Goal: Information Seeking & Learning: Learn about a topic

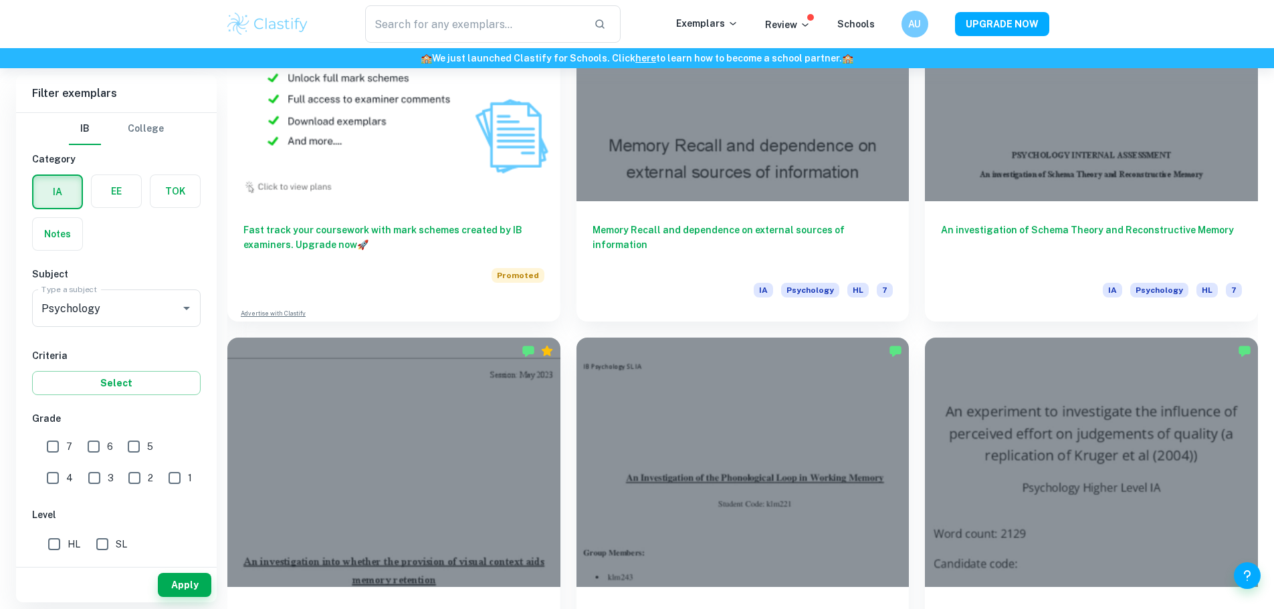
scroll to position [1271, 0]
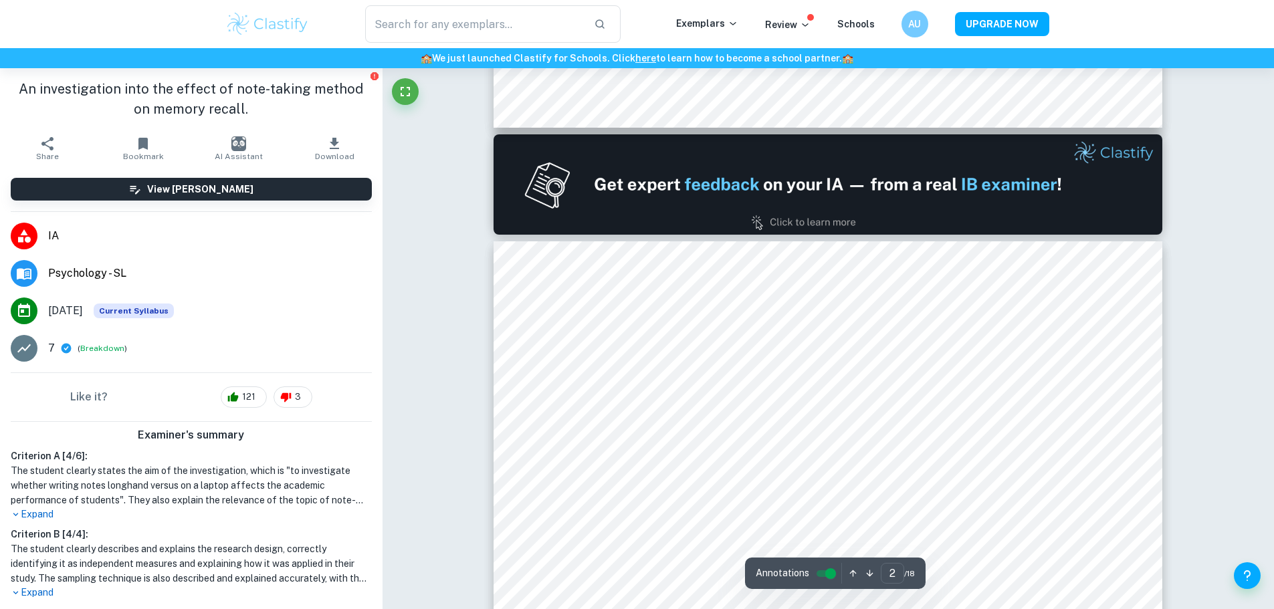
type input "1"
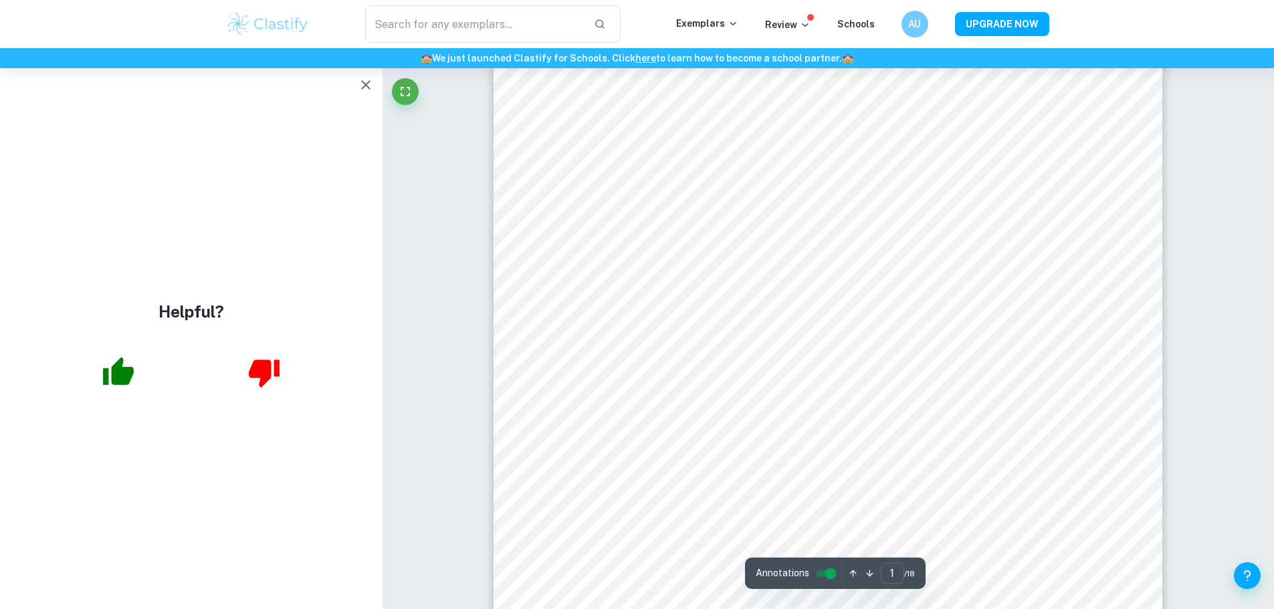
scroll to position [67, 0]
click at [372, 89] on icon "button" at bounding box center [366, 85] width 16 height 16
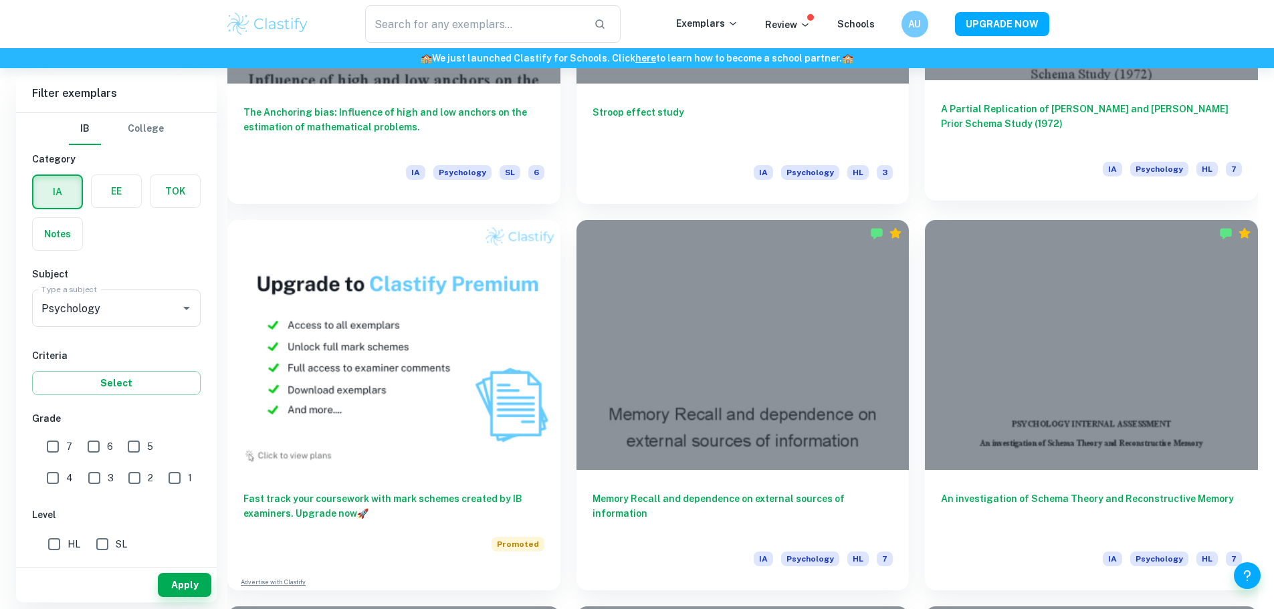
scroll to position [936, 0]
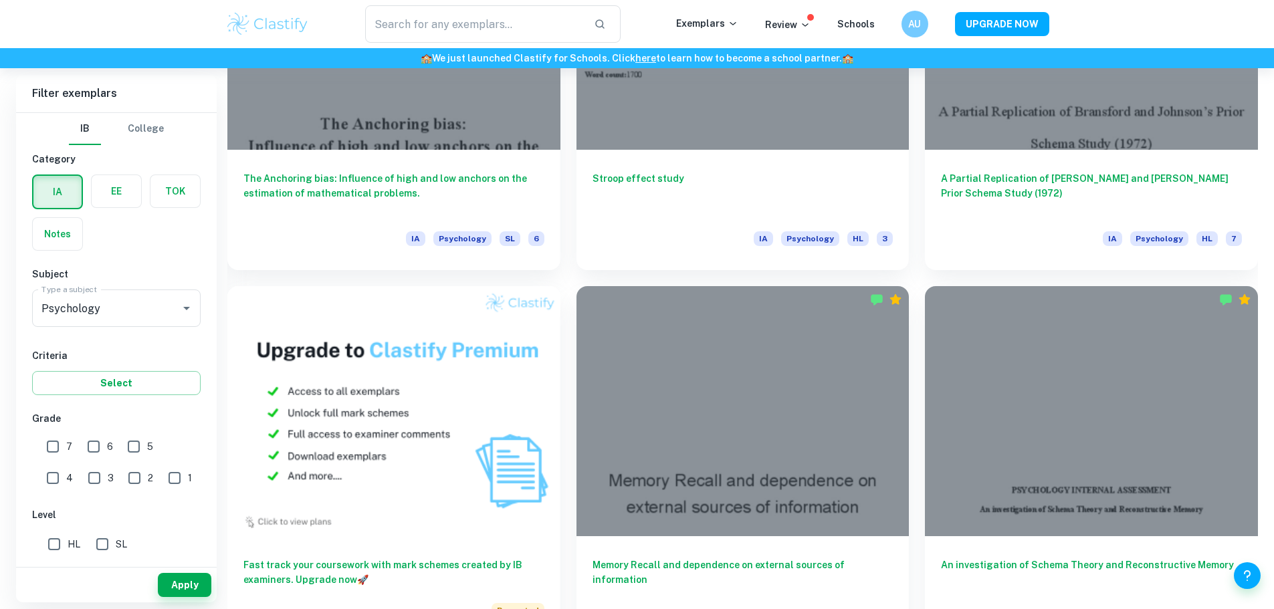
click at [61, 447] on input "7" at bounding box center [52, 446] width 27 height 27
checkbox input "true"
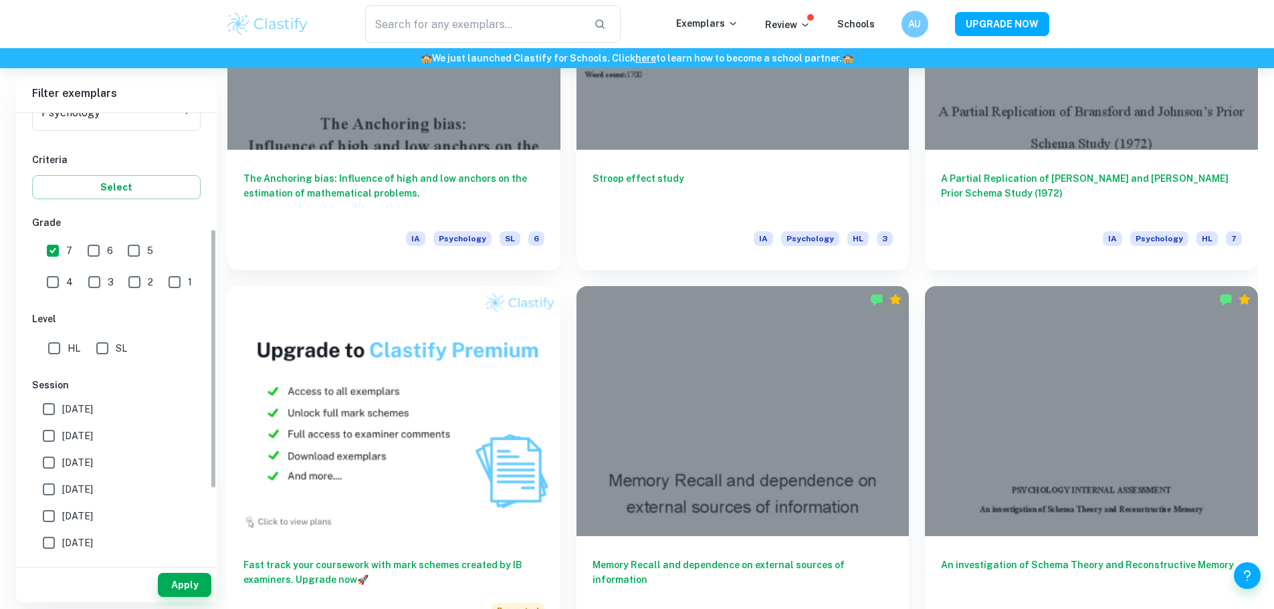
scroll to position [201, 0]
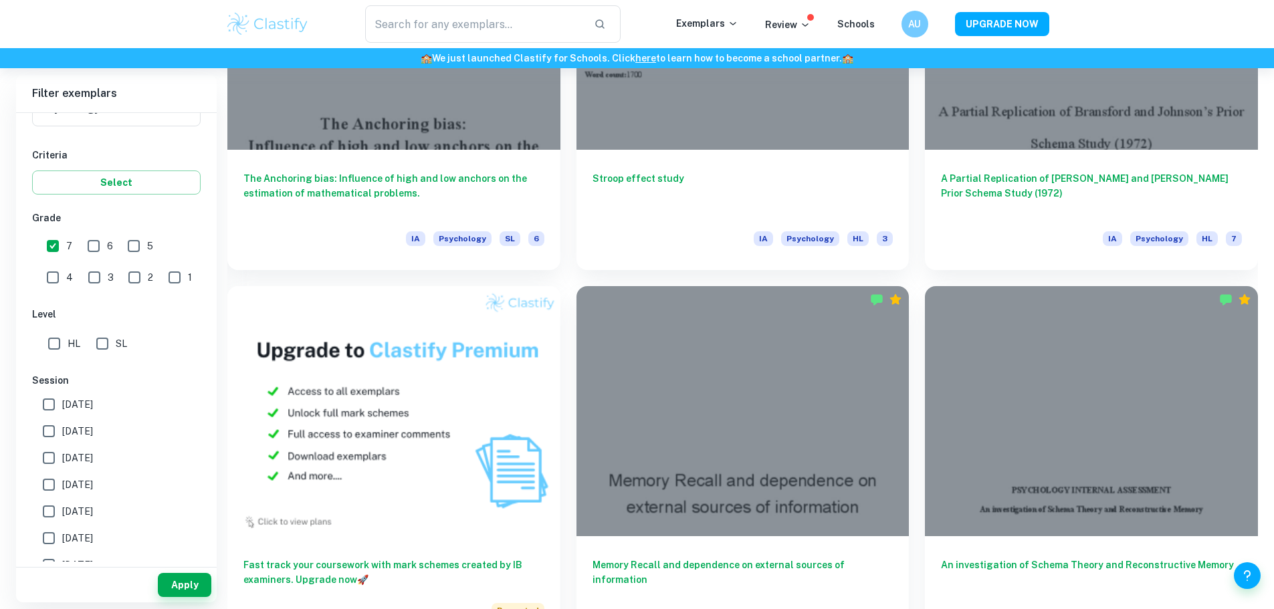
click at [106, 339] on input "SL" at bounding box center [102, 343] width 27 height 27
checkbox input "true"
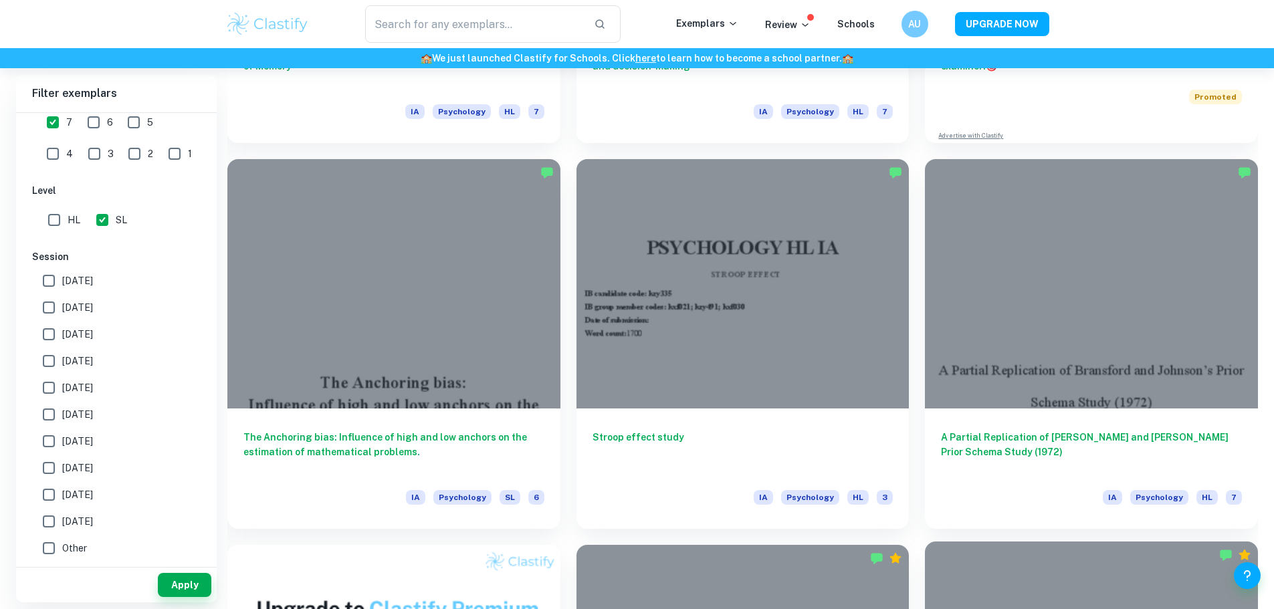
scroll to position [669, 0]
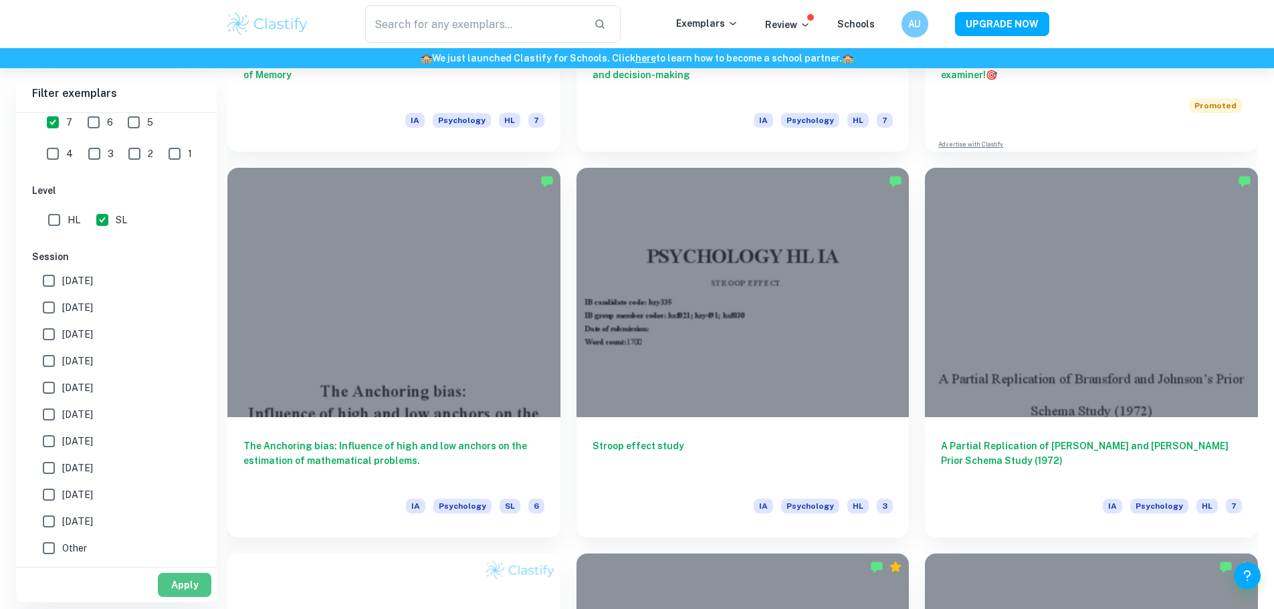
click at [195, 592] on button "Apply" at bounding box center [184, 585] width 53 height 24
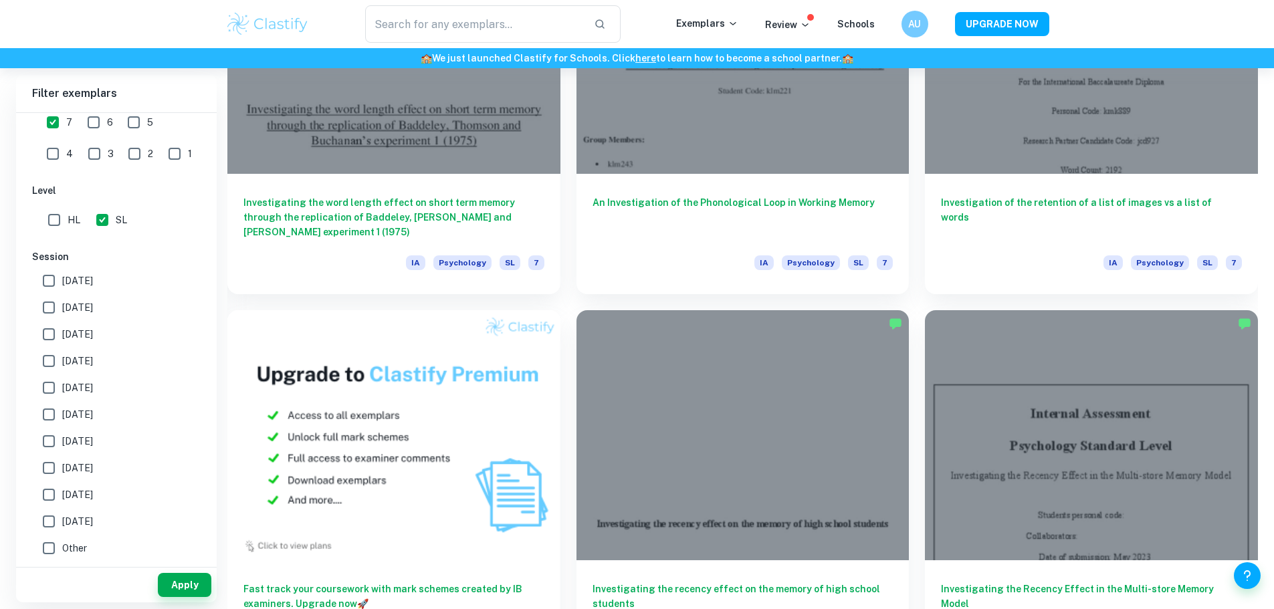
scroll to position [936, 0]
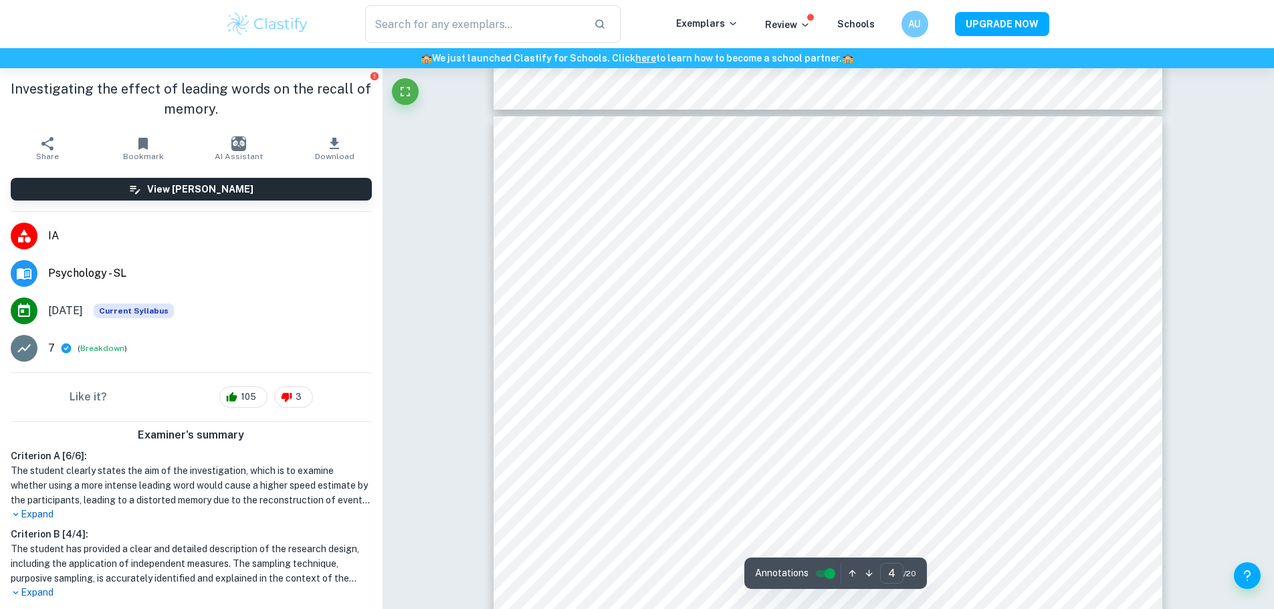
scroll to position [2809, 0]
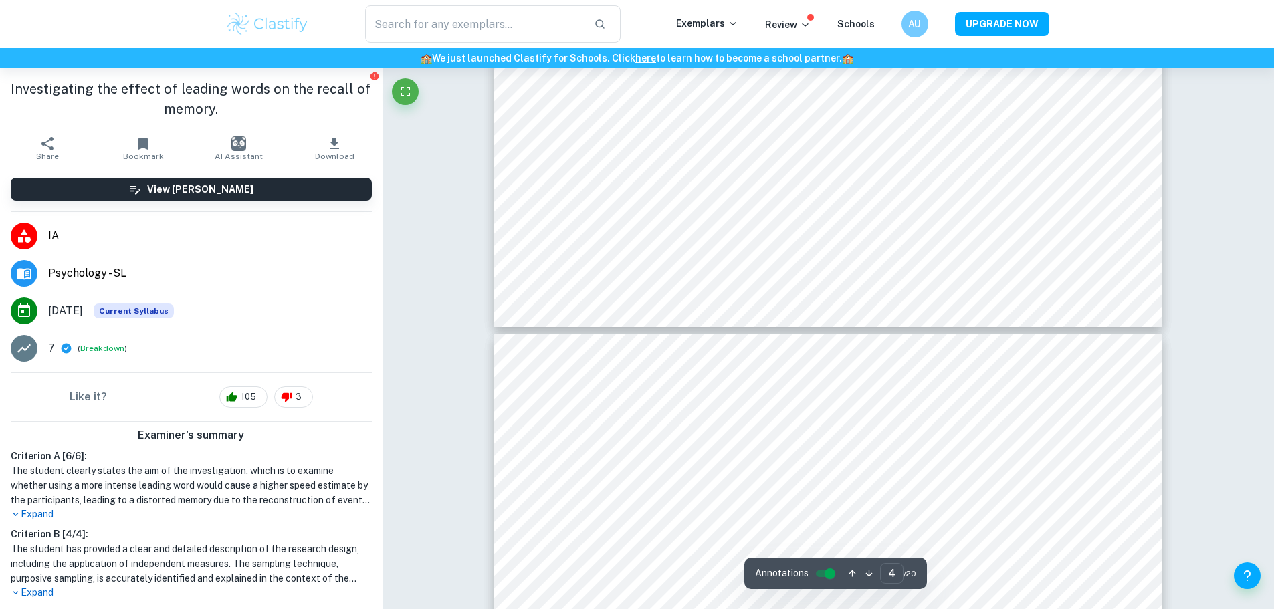
type input "5"
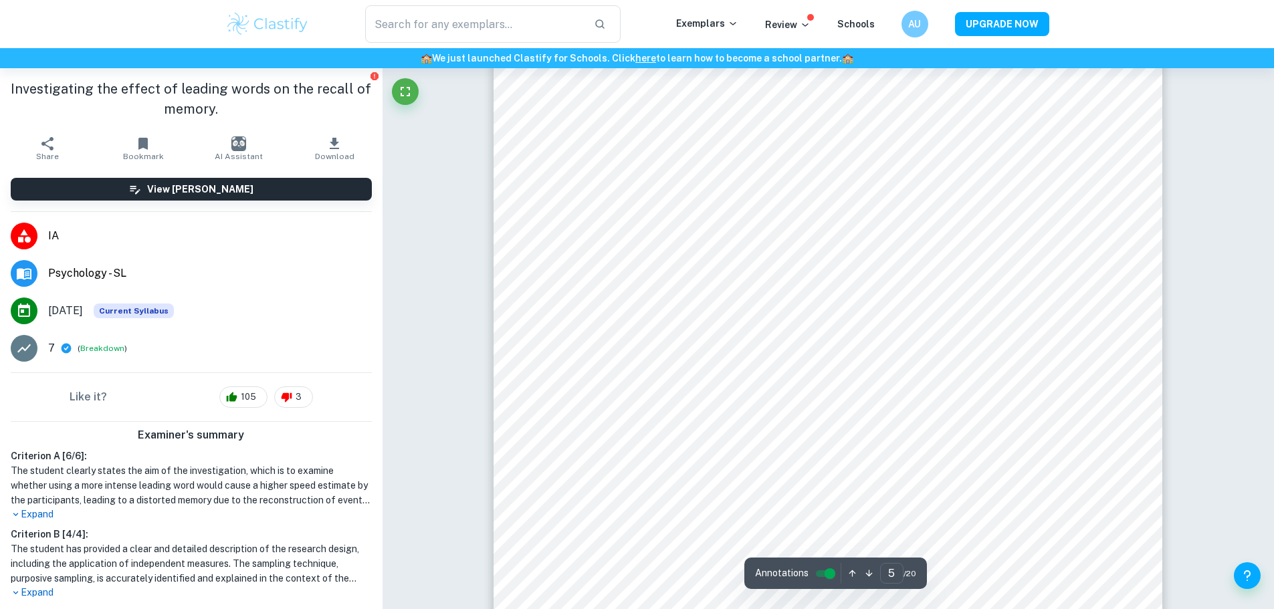
scroll to position [3745, 0]
